Goal: Task Accomplishment & Management: Manage account settings

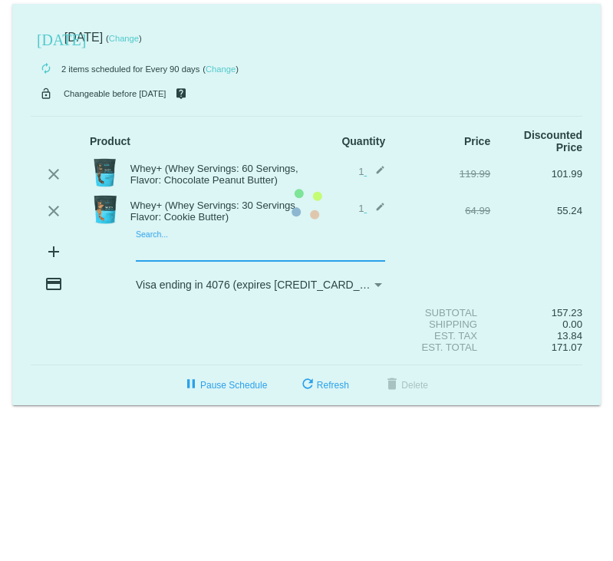
click at [171, 249] on mat-card "[DATE] [DATE] ( Change ) autorenew 2 items scheduled for Every 90 days ( Change…" at bounding box center [306, 204] width 588 height 401
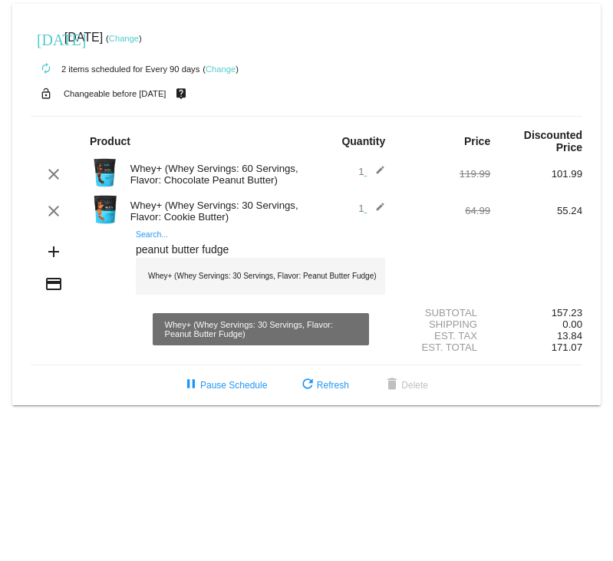
type input "peanut butter fudge"
click at [178, 276] on div "Whey+ (Whey Servings: 30 Servings, Flavor: Peanut Butter Fudge)" at bounding box center [260, 276] width 249 height 37
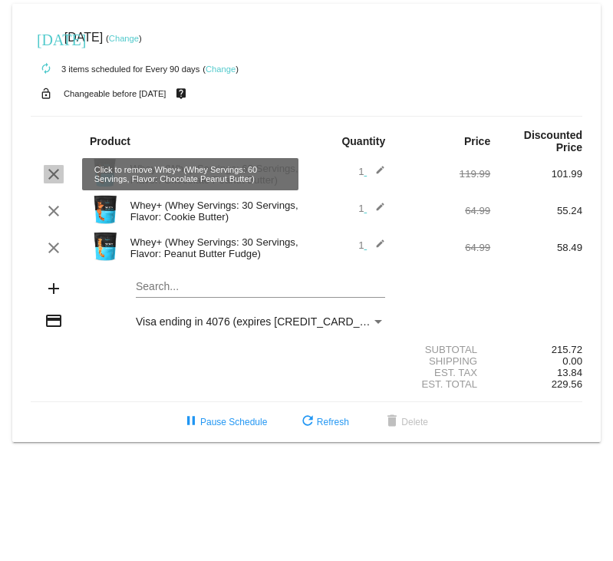
click at [56, 173] on mat-icon "clear" at bounding box center [53, 174] width 18 height 18
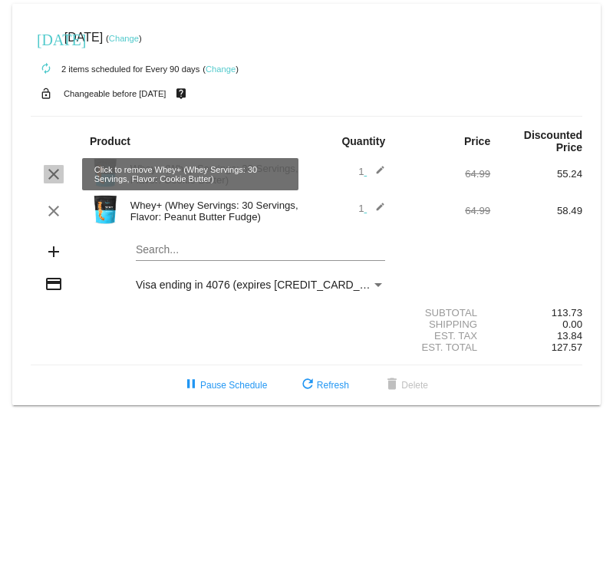
click at [54, 175] on mat-icon "clear" at bounding box center [53, 174] width 18 height 18
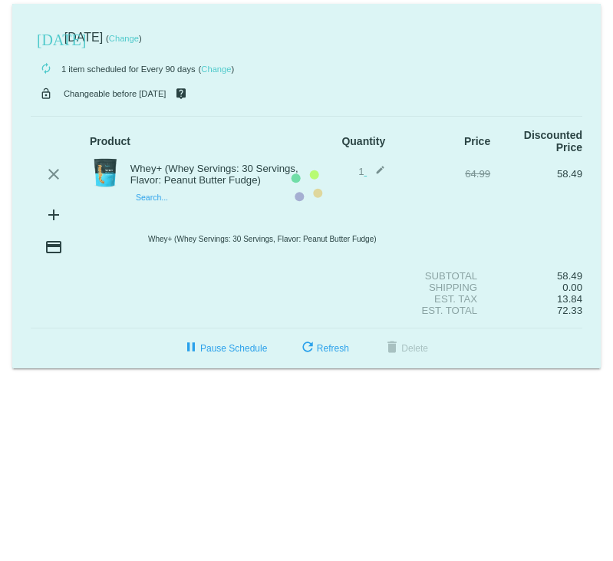
click at [171, 209] on mat-card "[DATE] [DATE] ( Change ) autorenew 1 item scheduled for Every 90 days ( Change …" at bounding box center [306, 186] width 588 height 364
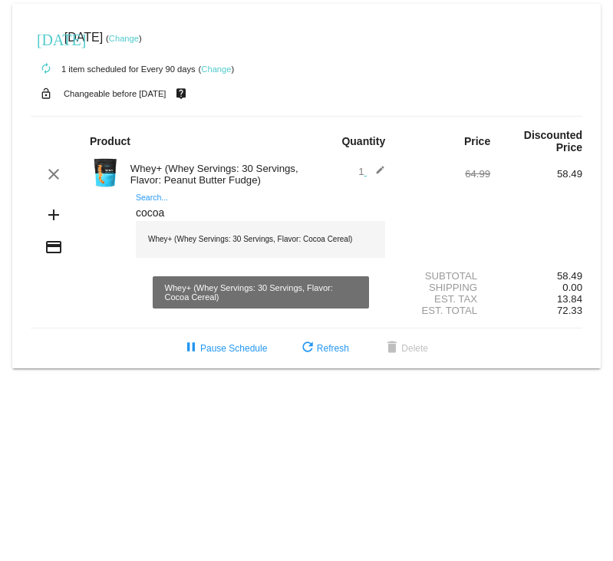
type input "cocoa"
click at [198, 234] on div "Whey+ (Whey Servings: 30 Servings, Flavor: Cocoa Cereal)" at bounding box center [260, 239] width 249 height 37
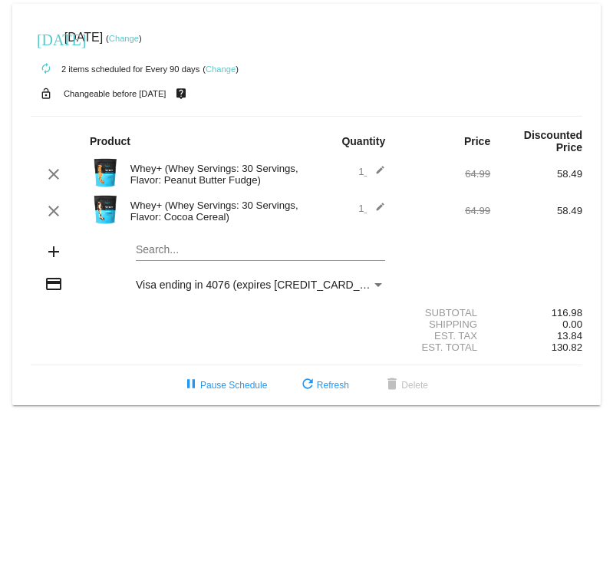
click at [381, 285] on div "Payment Method" at bounding box center [378, 285] width 8 height 4
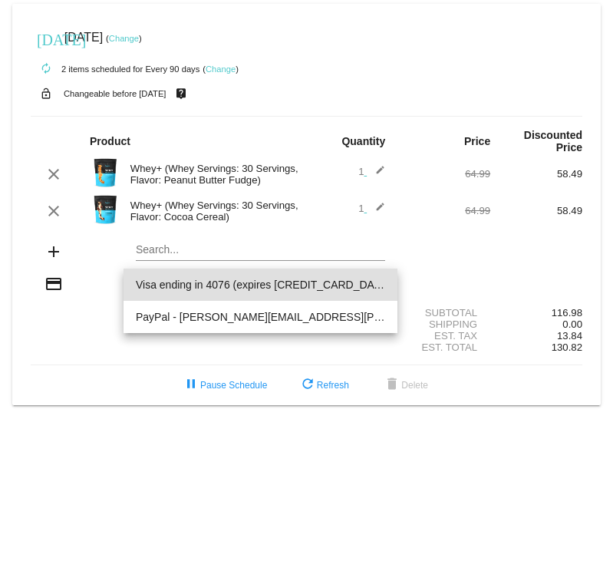
click at [48, 286] on div at bounding box center [306, 280] width 613 height 561
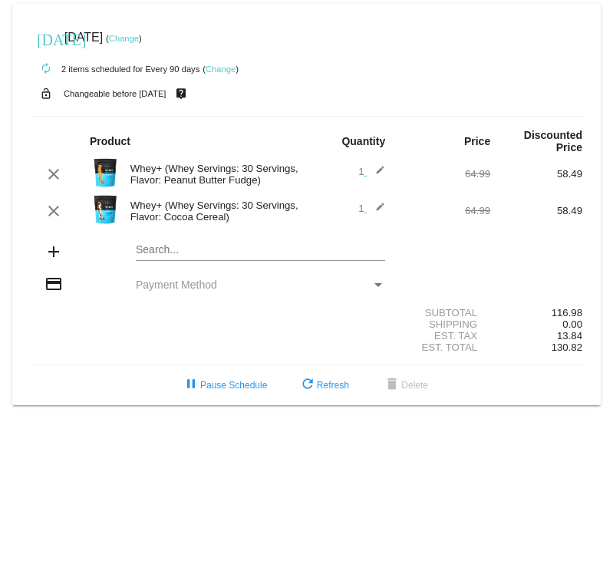
click at [377, 281] on div "Payment Method" at bounding box center [378, 284] width 14 height 12
